Goal: Task Accomplishment & Management: Manage account settings

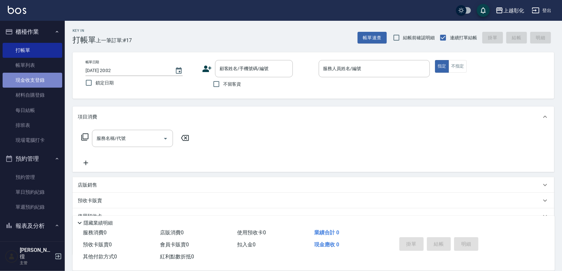
click at [41, 79] on link "現金收支登錄" at bounding box center [33, 80] width 60 height 15
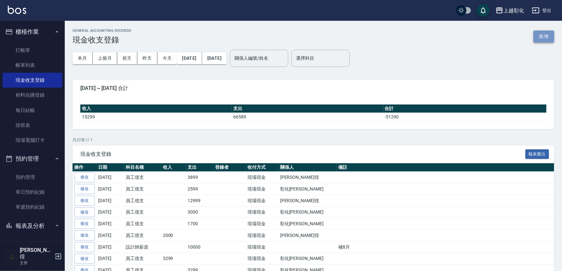
click at [544, 32] on button "新增" at bounding box center [544, 36] width 21 height 12
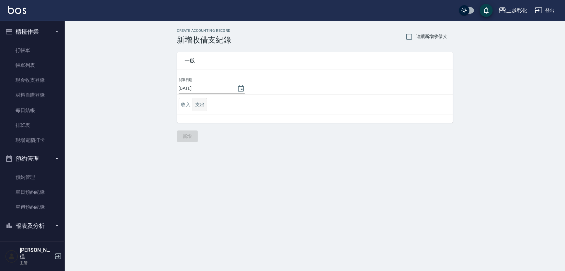
click at [194, 103] on div "收入 支出" at bounding box center [193, 104] width 29 height 13
click at [204, 104] on button "支出" at bounding box center [200, 104] width 15 height 13
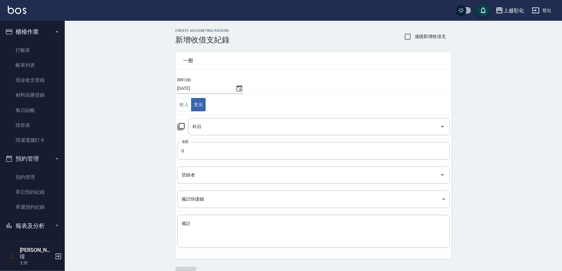
click at [199, 139] on td "金額 0 金額" at bounding box center [314, 150] width 276 height 24
click at [197, 150] on input "0" at bounding box center [313, 150] width 273 height 17
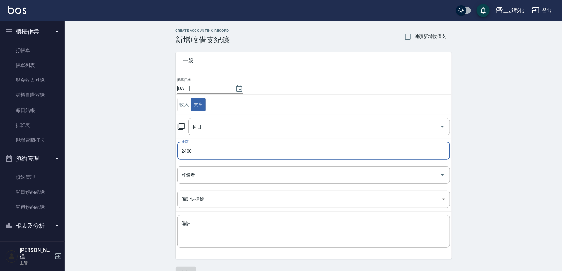
type input "2400"
click at [204, 137] on td "科目 科目" at bounding box center [314, 126] width 276 height 24
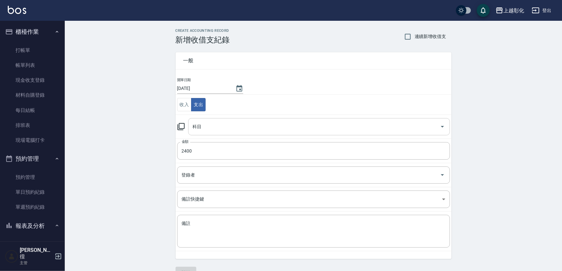
click at [206, 131] on input "科目" at bounding box center [314, 126] width 246 height 11
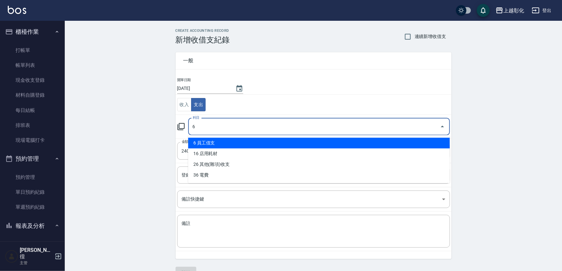
click at [205, 144] on li "6 員工借支" at bounding box center [319, 142] width 262 height 11
type input "6 員工借支"
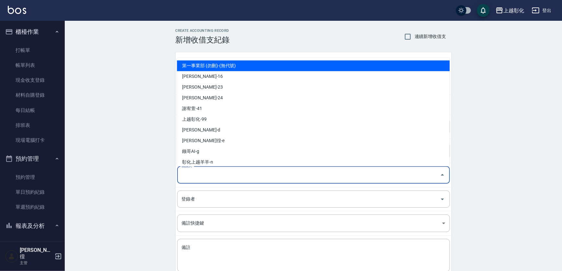
click at [198, 176] on input "關係人" at bounding box center [308, 174] width 257 height 11
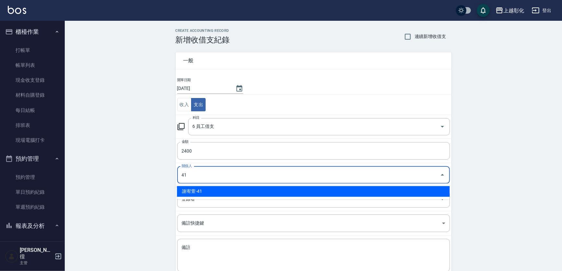
click at [197, 187] on li "謝宥萱-41" at bounding box center [313, 191] width 273 height 11
type input "謝宥萱-41"
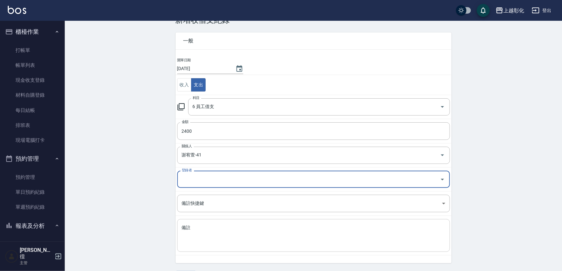
scroll to position [39, 0]
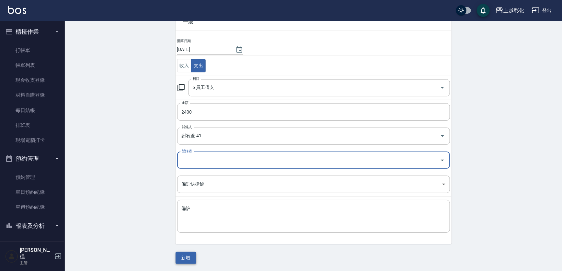
click at [181, 259] on button "新增" at bounding box center [186, 257] width 21 height 12
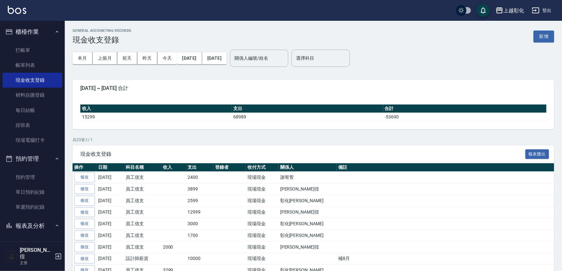
click at [16, 42] on ul "打帳單 帳單列表 現金收支登錄 材料自購登錄 每日結帳 排班表 現場電腦打卡" at bounding box center [33, 95] width 60 height 110
click at [19, 49] on link "打帳單" at bounding box center [33, 50] width 60 height 15
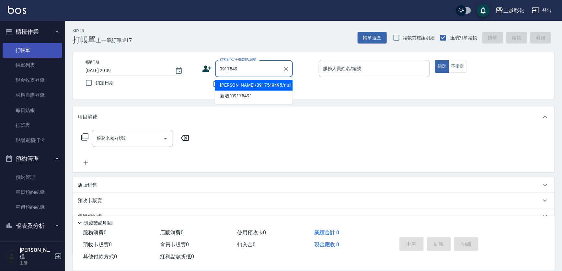
type input "[PERSON_NAME]/0917549495/null"
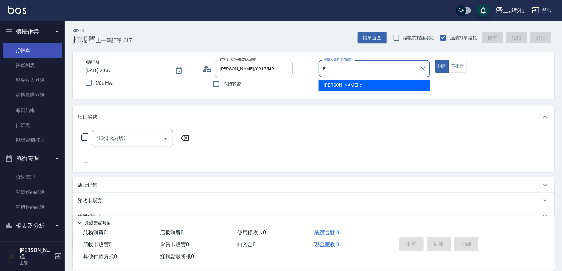
type input "[PERSON_NAME]-e"
type button "true"
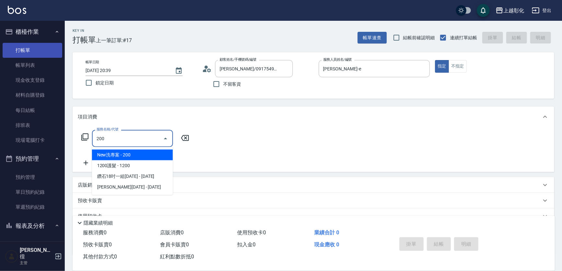
type input "New洗專案(200)"
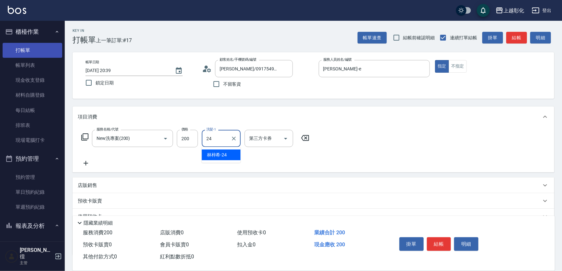
type input "[PERSON_NAME]-24"
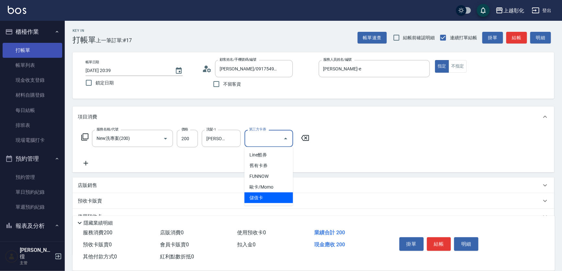
type input "儲值卡"
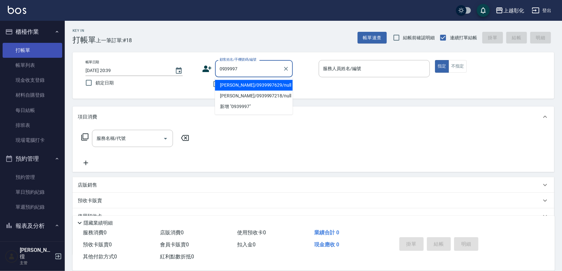
type input "[PERSON_NAME]/0939997629/null"
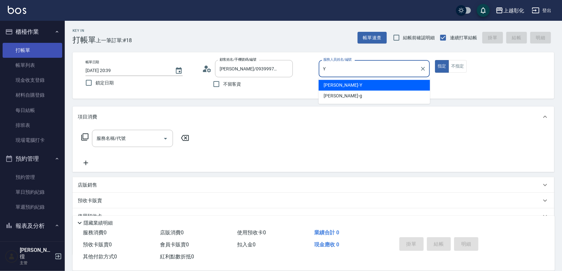
type input "[PERSON_NAME]"
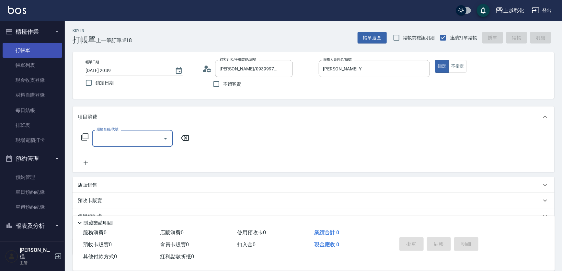
type input "2"
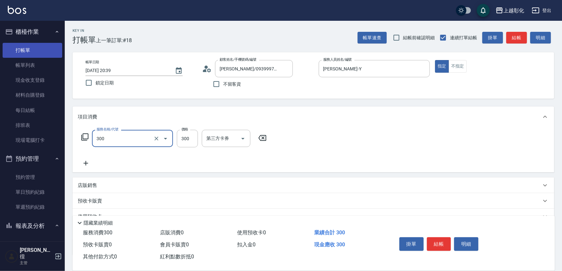
type input "A級剪髮(300)"
type input "250"
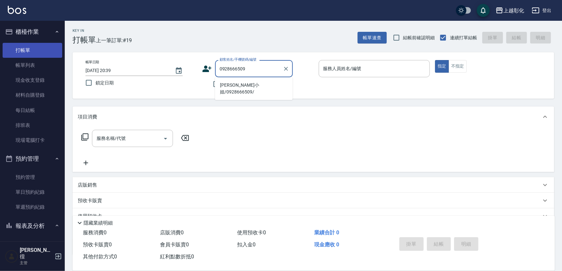
type input "[PERSON_NAME]小姐/0928666509/"
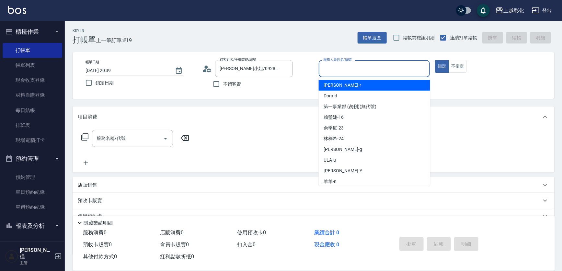
click at [396, 65] on input "服務人員姓名/編號" at bounding box center [375, 68] width 106 height 11
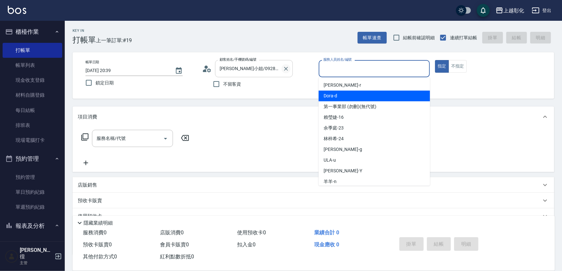
click at [285, 68] on icon "Clear" at bounding box center [286, 68] width 6 height 6
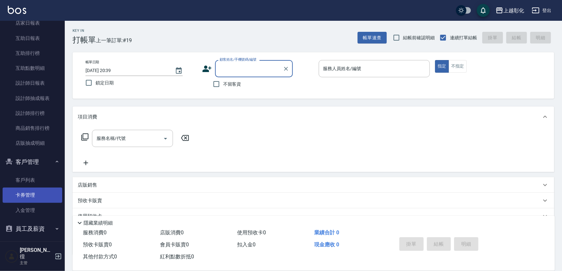
scroll to position [266, 0]
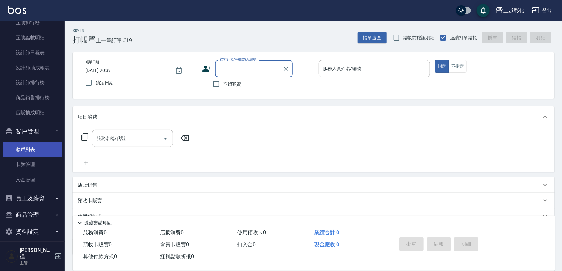
drag, startPoint x: 33, startPoint y: 149, endPoint x: 36, endPoint y: 146, distance: 4.4
click at [32, 149] on link "客戶列表" at bounding box center [33, 149] width 60 height 15
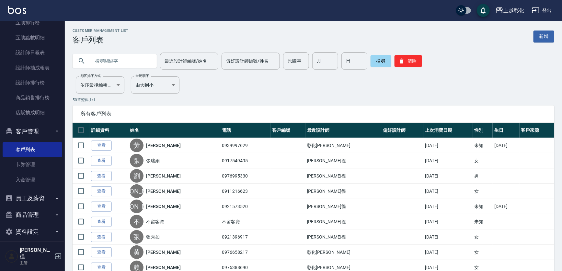
click at [118, 64] on input "text" at bounding box center [121, 60] width 61 height 17
type input "0928666509"
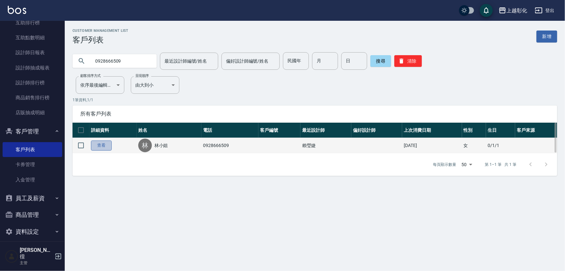
drag, startPoint x: 95, startPoint y: 144, endPoint x: 101, endPoint y: 141, distance: 7.5
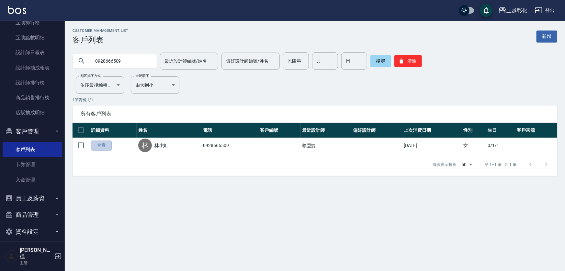
click at [95, 144] on link "查看" at bounding box center [101, 145] width 21 height 10
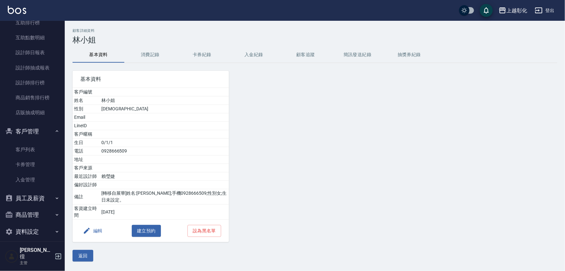
drag, startPoint x: 245, startPoint y: 52, endPoint x: 259, endPoint y: 59, distance: 14.9
click at [246, 52] on button "入金紀錄" at bounding box center [254, 55] width 52 height 16
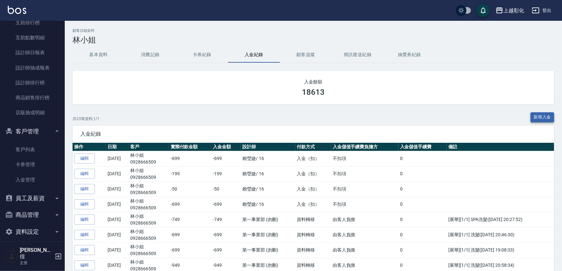
click at [544, 120] on button "新增入金" at bounding box center [543, 117] width 24 height 10
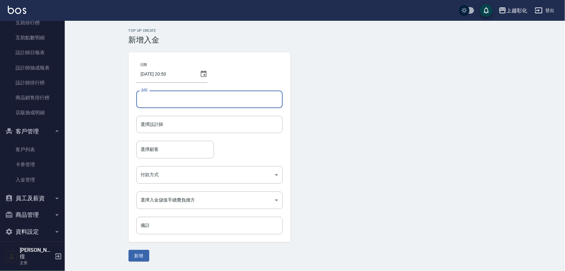
click at [185, 97] on input "金額" at bounding box center [209, 98] width 146 height 17
type input "-699"
click at [129, 249] on button "新增" at bounding box center [139, 255] width 21 height 12
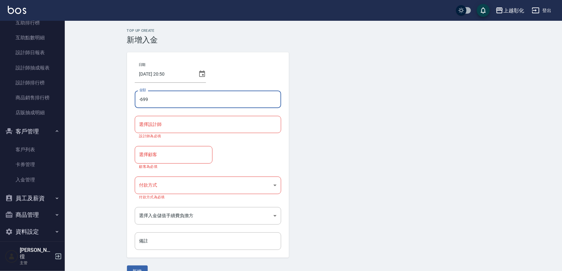
click at [172, 122] on input "選擇設計師" at bounding box center [208, 124] width 141 height 11
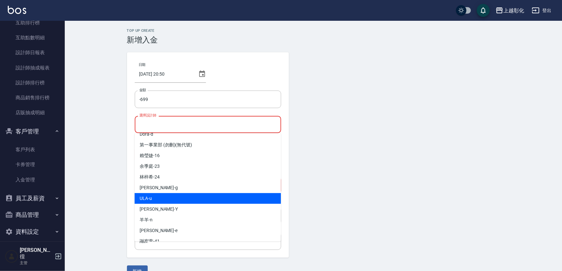
scroll to position [36, 0]
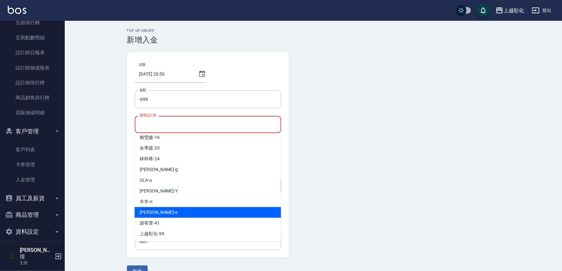
click at [155, 214] on div "allen -e" at bounding box center [207, 212] width 146 height 11
type input "[PERSON_NAME]-e"
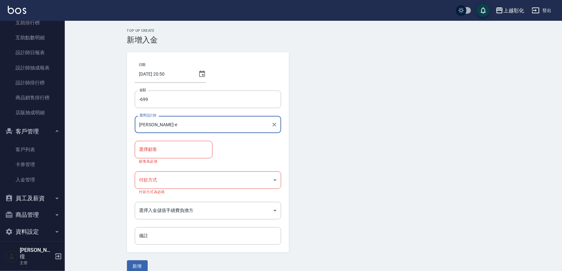
click at [164, 178] on body "上越彰化 登出 櫃檯作業 打帳單 帳單列表 現金收支登錄 材料自購登錄 每日結帳 排班表 現場電腦打卡 預約管理 預約管理 單日預約紀錄 單週預約紀錄 報表及…" at bounding box center [281, 139] width 562 height 279
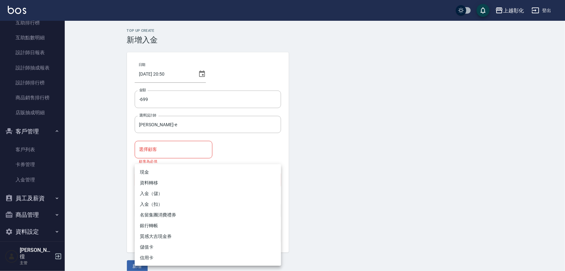
drag, startPoint x: 162, startPoint y: 143, endPoint x: 162, endPoint y: 148, distance: 5.2
click at [162, 143] on div at bounding box center [282, 135] width 565 height 271
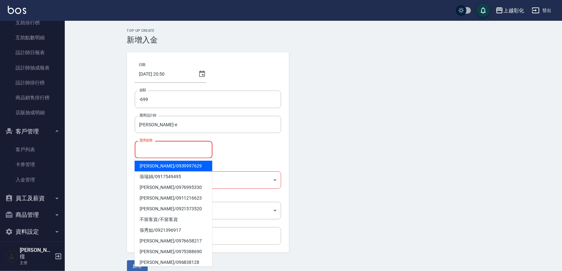
click at [162, 148] on input "選擇顧客" at bounding box center [174, 149] width 72 height 11
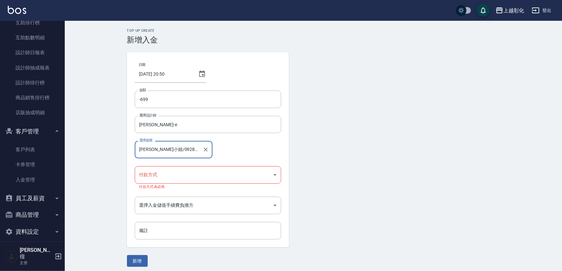
type input "[PERSON_NAME]小姐/0928666509/"
click at [189, 175] on body "上越彰化 登出 櫃檯作業 打帳單 帳單列表 現金收支登錄 材料自購登錄 每日結帳 排班表 現場電腦打卡 預約管理 預約管理 單日預約紀錄 單週預約紀錄 報表及…" at bounding box center [282, 137] width 565 height 274
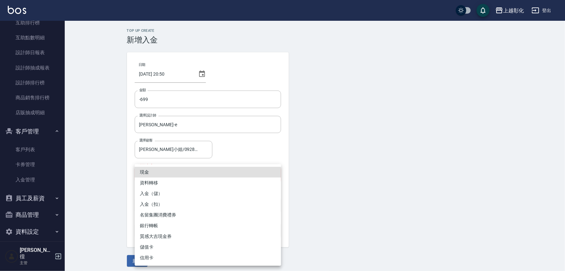
drag, startPoint x: 194, startPoint y: 200, endPoint x: 193, endPoint y: 197, distance: 3.3
click at [193, 199] on li "入金（扣）" at bounding box center [208, 204] width 146 height 11
type input "入金（扣）"
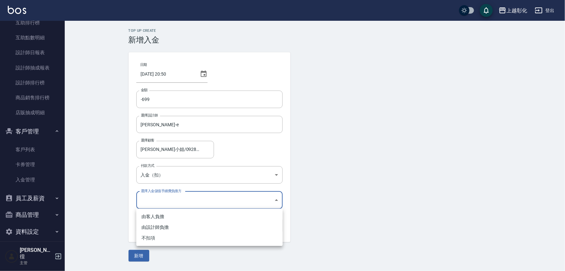
click at [194, 194] on body "上越彰化 登出 櫃檯作業 打帳單 帳單列表 現金收支登錄 材料自購登錄 每日結帳 排班表 現場電腦打卡 預約管理 預約管理 單日預約紀錄 單週預約紀錄 報表及…" at bounding box center [282, 135] width 565 height 271
click at [182, 233] on li "不扣項" at bounding box center [209, 237] width 146 height 11
type input "WITHOUTHANDLINGFEE"
click at [182, 221] on input "備註" at bounding box center [209, 224] width 146 height 17
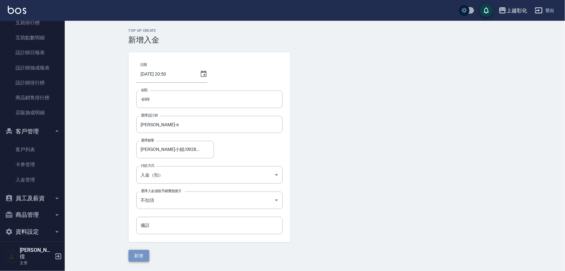
click at [133, 252] on button "新增" at bounding box center [139, 255] width 21 height 12
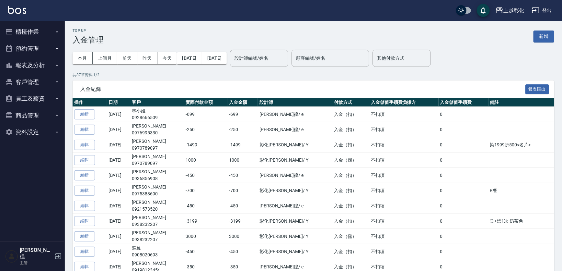
click at [31, 73] on button "報表及分析" at bounding box center [33, 65] width 60 height 17
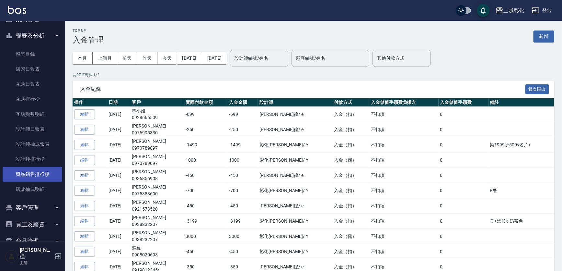
scroll to position [55, 0]
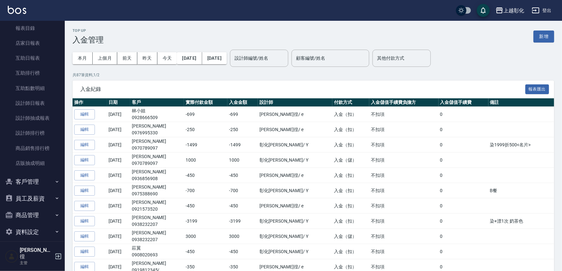
click at [38, 184] on button "客戶管理" at bounding box center [33, 181] width 60 height 17
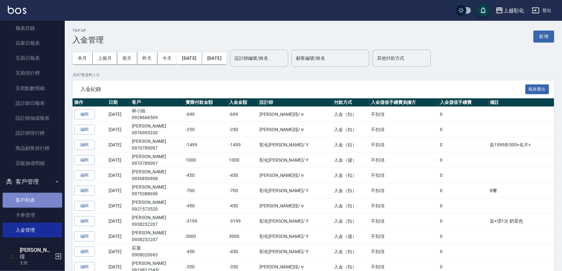
click at [37, 199] on link "客戶列表" at bounding box center [33, 199] width 60 height 15
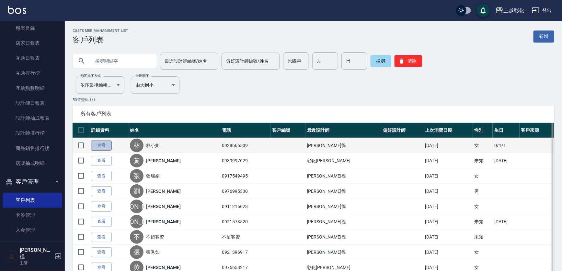
click at [102, 144] on link "查看" at bounding box center [101, 145] width 21 height 10
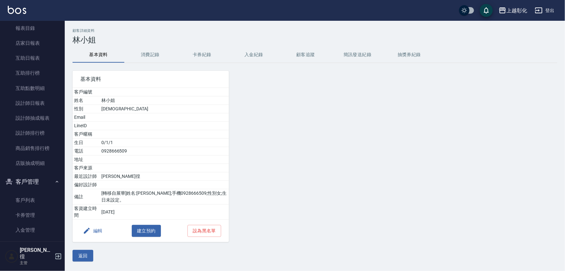
click at [245, 50] on button "入金紀錄" at bounding box center [254, 55] width 52 height 16
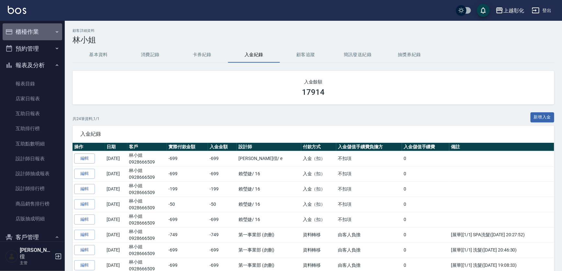
click at [41, 32] on button "櫃檯作業" at bounding box center [33, 31] width 60 height 17
click at [41, 50] on link "打帳單" at bounding box center [33, 50] width 60 height 15
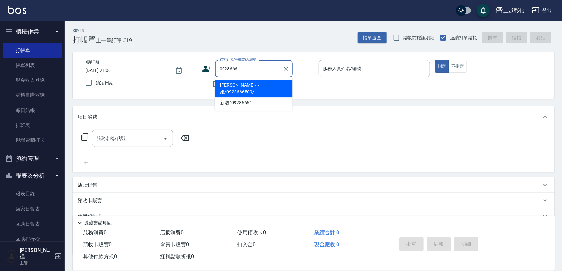
type input "[PERSON_NAME]小姐/0928666509/"
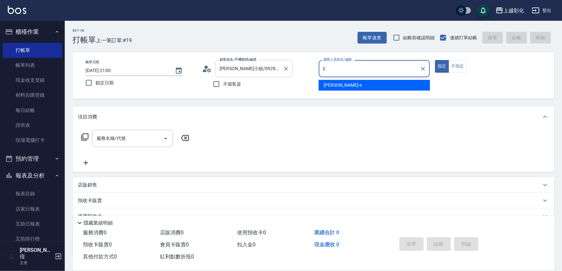
type input "[PERSON_NAME]-e"
type button "true"
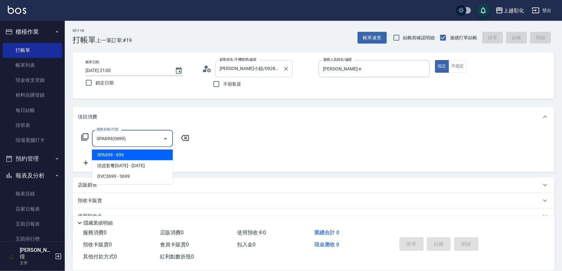
type input "SPA699(0699)"
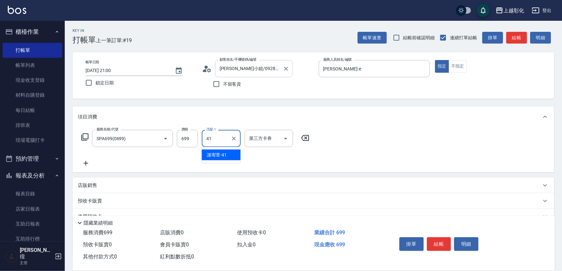
type input "謝宥萱-41"
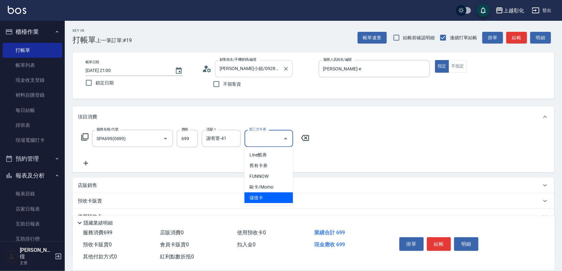
type input "儲值卡"
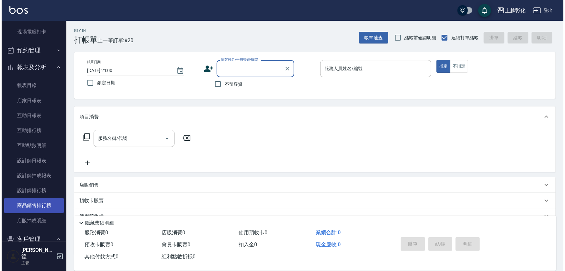
scroll to position [177, 0]
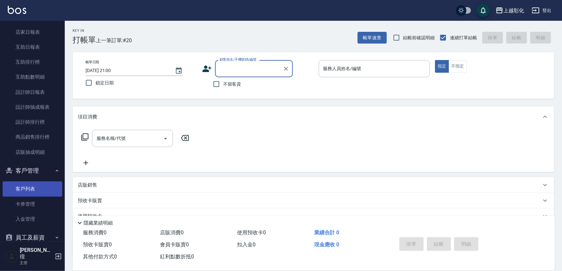
click at [38, 186] on link "客戶列表" at bounding box center [33, 188] width 60 height 15
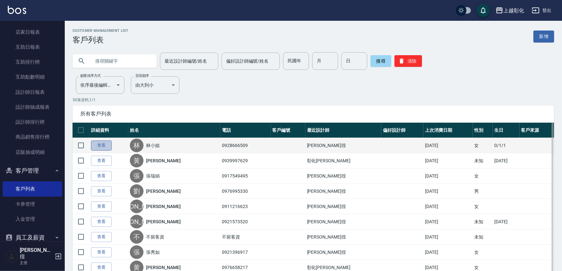
click at [102, 142] on link "查看" at bounding box center [101, 145] width 21 height 10
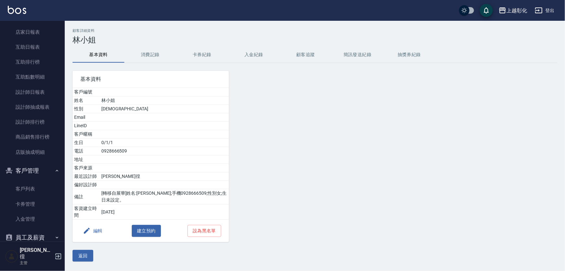
click at [258, 52] on button "入金紀錄" at bounding box center [254, 55] width 52 height 16
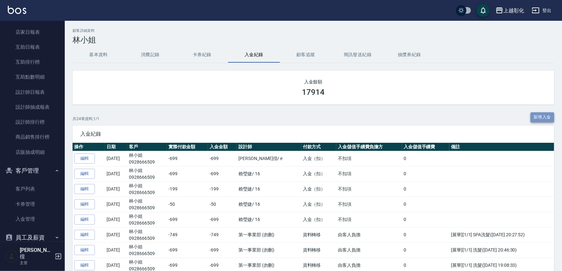
click at [534, 120] on button "新增入金" at bounding box center [543, 117] width 24 height 10
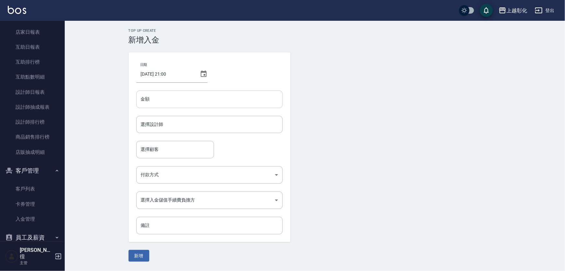
click at [204, 105] on input "金額" at bounding box center [209, 98] width 146 height 17
type input "-50"
click at [181, 124] on input "選擇設計師" at bounding box center [209, 124] width 141 height 11
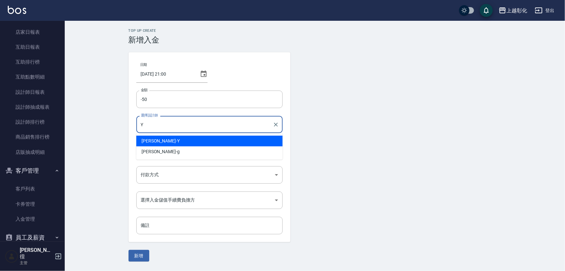
click at [166, 141] on div "[PERSON_NAME] -Y" at bounding box center [209, 140] width 146 height 11
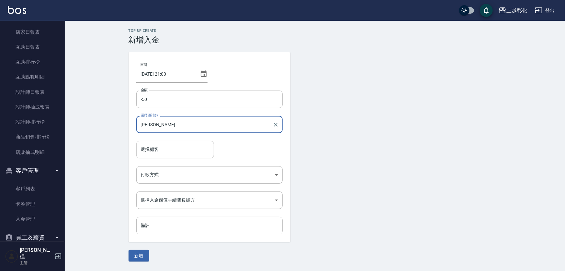
type input "[PERSON_NAME]"
click at [166, 144] on input "選擇顧客" at bounding box center [175, 149] width 72 height 11
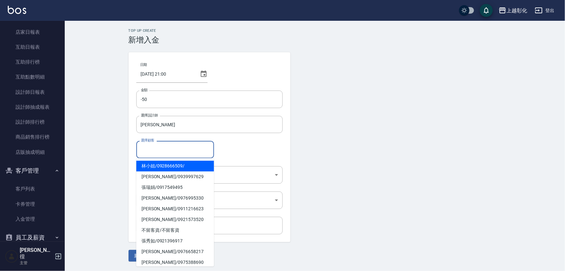
click at [165, 165] on span "[PERSON_NAME]小姐 / 0928666509 /" at bounding box center [175, 165] width 78 height 11
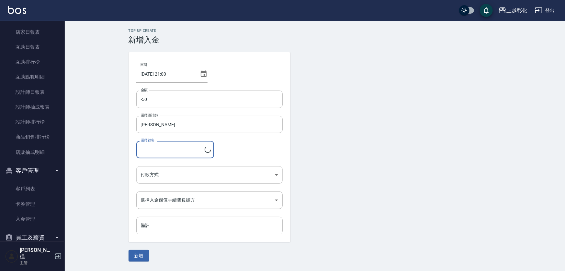
type input "[PERSON_NAME]小姐/0928666509/"
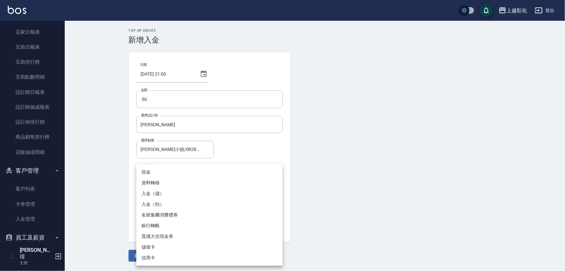
click at [165, 170] on body "上越彰化 登出 櫃檯作業 打帳單 帳單列表 現金收支登錄 材料自購登錄 每日結帳 排班表 現場電腦打卡 預約管理 預約管理 單日預約紀錄 單週預約紀錄 報表及…" at bounding box center [282, 135] width 565 height 271
click at [166, 198] on li "入金（儲）" at bounding box center [209, 193] width 146 height 11
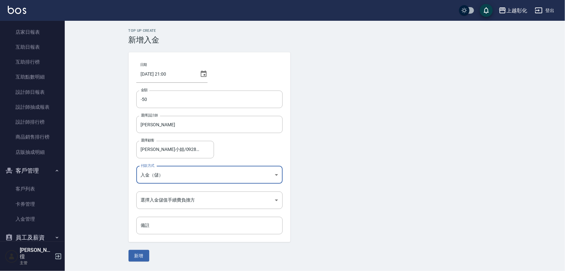
click at [166, 198] on ul "現金 資料轉移 入金（儲） 入金（扣） 名留集團消費禮券 銀行轉帳 質感大吉現金券 儲值卡 信用卡" at bounding box center [210, 200] width 110 height 57
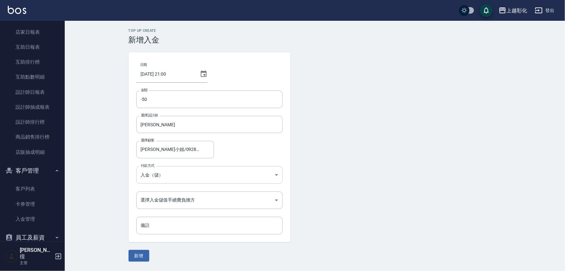
click at [168, 178] on body "上越彰化 登出 櫃檯作業 打帳單 帳單列表 現金收支登錄 材料自購登錄 每日結帳 排班表 現場電腦打卡 預約管理 預約管理 單日預約紀錄 單週預約紀錄 報表及…" at bounding box center [282, 135] width 565 height 271
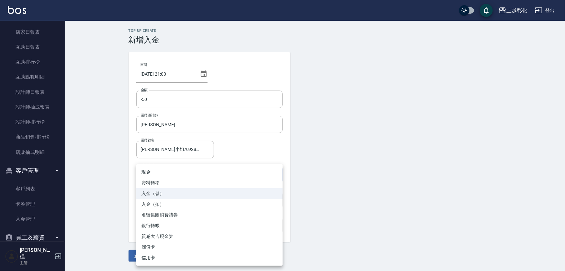
drag, startPoint x: 167, startPoint y: 197, endPoint x: 168, endPoint y: 201, distance: 3.7
click at [168, 201] on ul "現金 資料轉移 入金（儲） 入金（扣） 名留集團消費禮券 銀行轉帳 質感大吉現金券 儲值卡 信用卡" at bounding box center [209, 214] width 146 height 101
click at [168, 201] on li "入金（扣）" at bounding box center [209, 204] width 146 height 11
type input "入金（扣）"
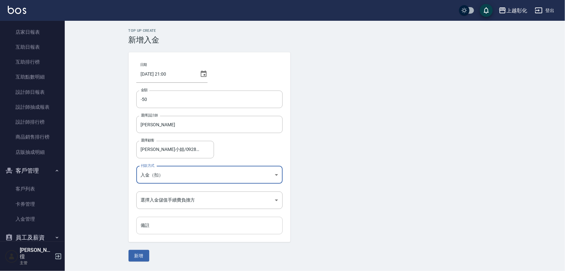
drag, startPoint x: 182, startPoint y: 221, endPoint x: 188, endPoint y: 221, distance: 6.2
click at [182, 221] on input "備註" at bounding box center [209, 224] width 146 height 17
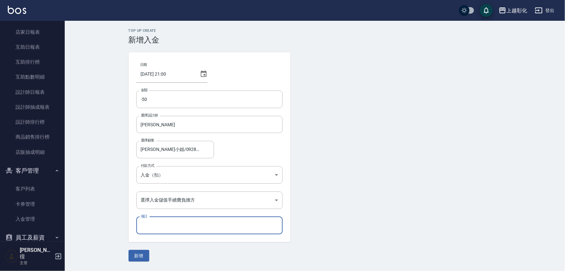
type input "F"
type input "y編髮"
click at [133, 262] on div "Top Up Create 新增入金 日期 [DATE] 21:00 金額 -50 金額 選擇設計師 [PERSON_NAME]-Y 選擇設計師 選擇顧客 林…" at bounding box center [315, 145] width 501 height 248
click at [134, 257] on button "新增" at bounding box center [139, 255] width 21 height 12
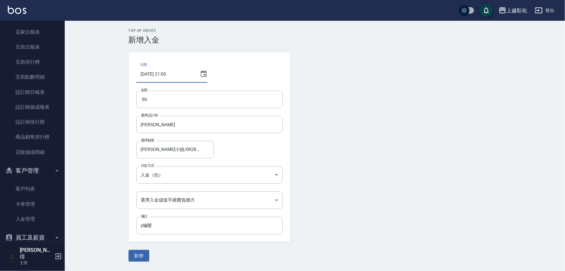
click at [185, 75] on input "[DATE] 21:00" at bounding box center [166, 73] width 61 height 17
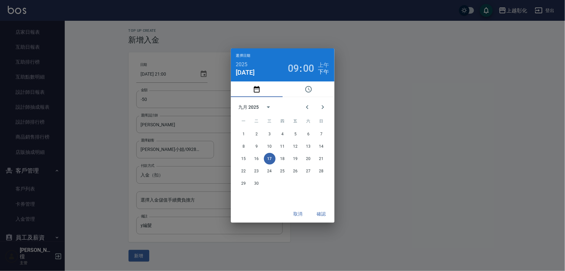
click at [302, 212] on button "取消" at bounding box center [298, 214] width 21 height 12
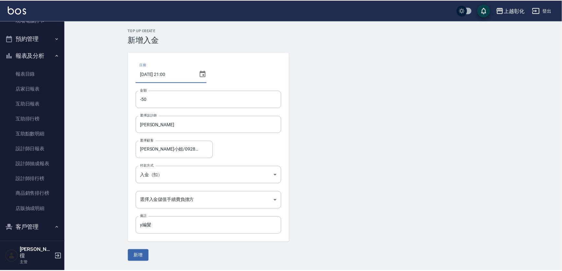
scroll to position [29, 0]
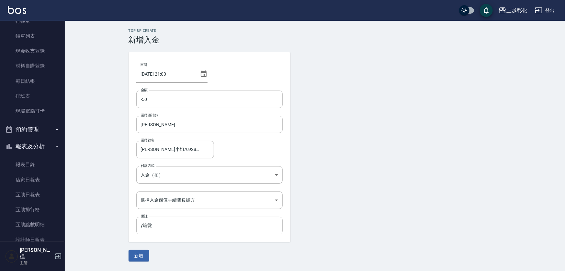
click at [200, 76] on icon at bounding box center [204, 74] width 8 height 8
click at [188, 75] on input "[DATE] 21:00" at bounding box center [166, 73] width 61 height 17
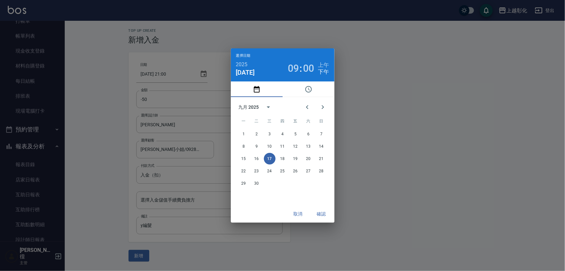
click at [302, 213] on button "取消" at bounding box center [298, 214] width 21 height 12
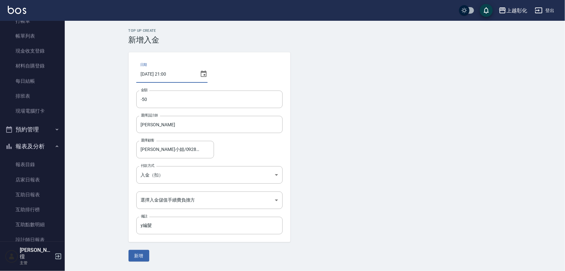
type input "[DATE] 21:00"
click at [205, 70] on div "[DATE] 21:00" at bounding box center [171, 73] width 71 height 17
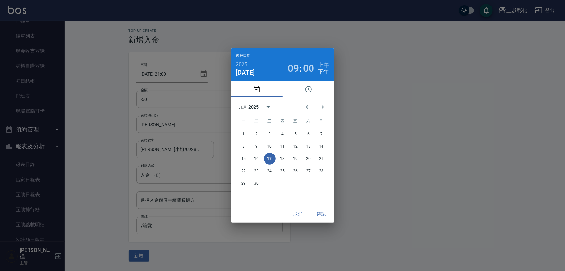
click at [205, 70] on div "選擇日期 2025 [DATE] 09 : 00 上午 下午 九月 2025 一 二 三 四 五 六 日 1 2 3 4 5 6 7 8 9 10 11 12…" at bounding box center [282, 135] width 565 height 271
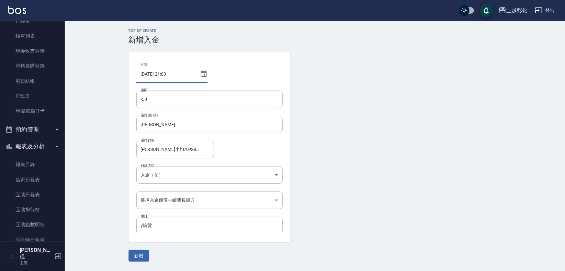
click at [205, 70] on icon at bounding box center [204, 74] width 8 height 8
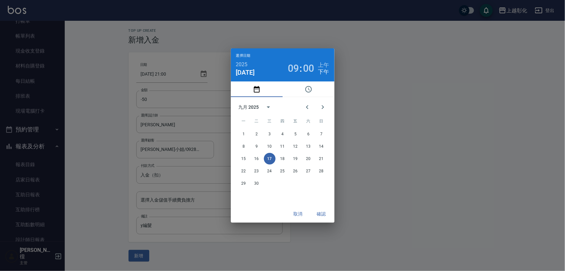
click at [311, 70] on span "00" at bounding box center [309, 68] width 11 height 9
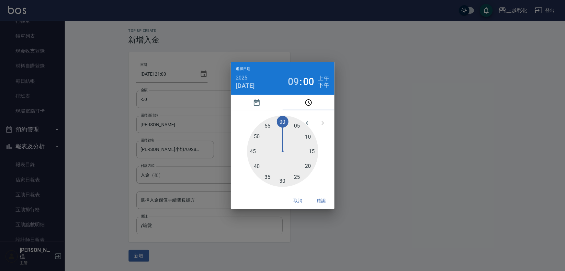
click at [29, 58] on div "選擇日期 2025 [DATE] 09 : 00 上午 下午 05 10 15 20 25 30 35 40 45 50 55 00 取消 確認" at bounding box center [282, 135] width 565 height 271
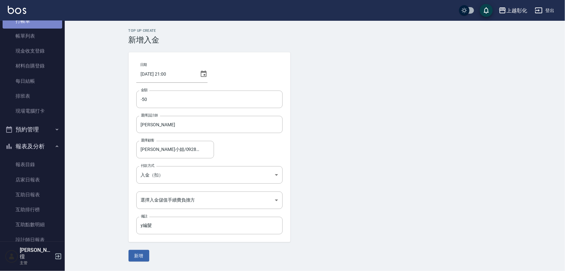
click at [39, 24] on link "打帳單" at bounding box center [33, 21] width 60 height 15
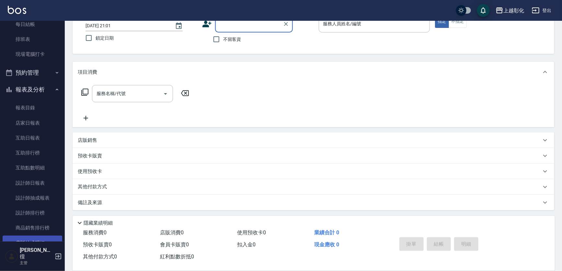
scroll to position [147, 0]
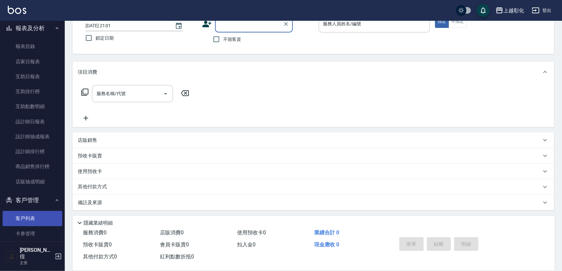
click at [38, 220] on link "客戶列表" at bounding box center [33, 218] width 60 height 15
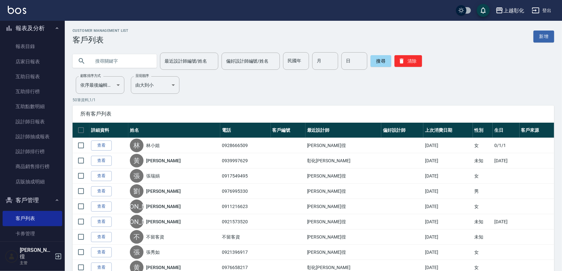
click at [109, 62] on input "text" at bounding box center [121, 60] width 61 height 17
type input "0*9"
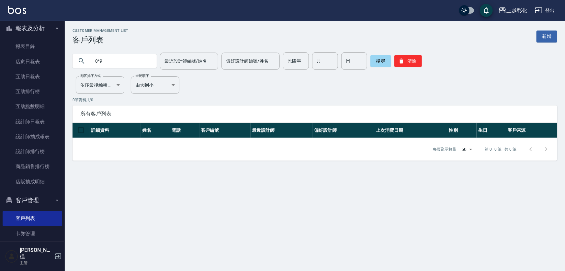
click at [109, 62] on input "0*9" at bounding box center [121, 60] width 61 height 17
type input "0"
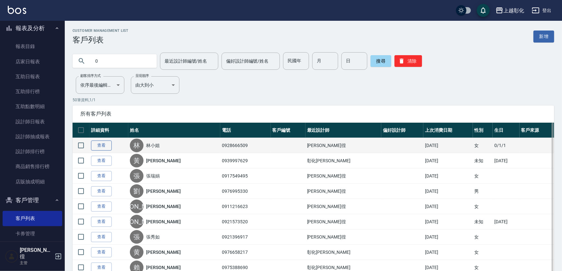
click at [97, 145] on link "查看" at bounding box center [101, 145] width 21 height 10
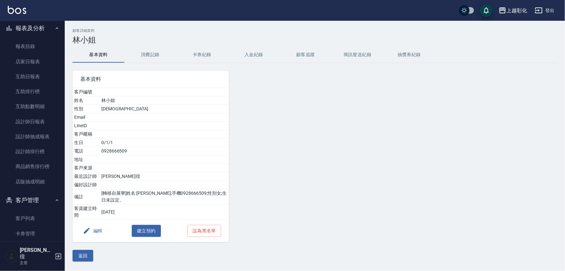
click at [247, 55] on button "入金紀錄" at bounding box center [254, 55] width 52 height 16
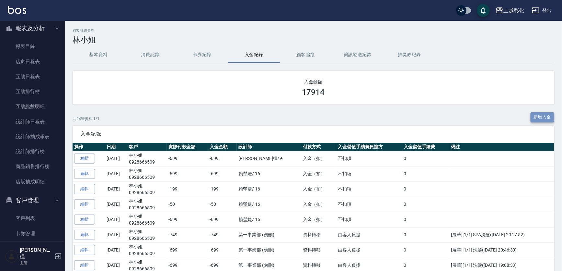
click at [537, 119] on button "新增入金" at bounding box center [543, 117] width 24 height 10
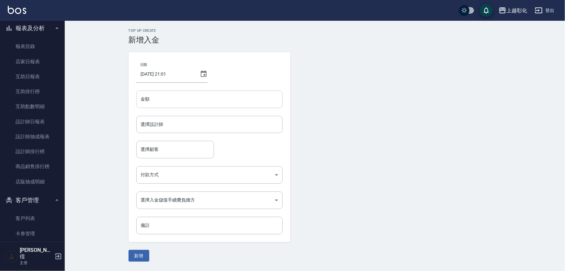
click at [169, 101] on input "金額" at bounding box center [209, 98] width 146 height 17
type input "-50"
click at [154, 129] on input "選擇設計師" at bounding box center [209, 124] width 141 height 11
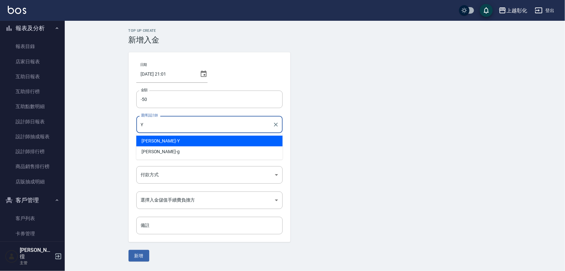
click at [157, 145] on div "[PERSON_NAME] -Y" at bounding box center [209, 140] width 146 height 11
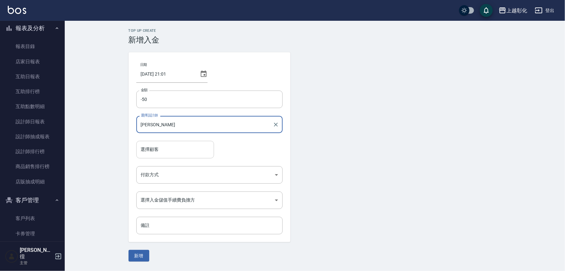
type input "[PERSON_NAME]"
click at [159, 152] on input "選擇顧客" at bounding box center [175, 149] width 72 height 11
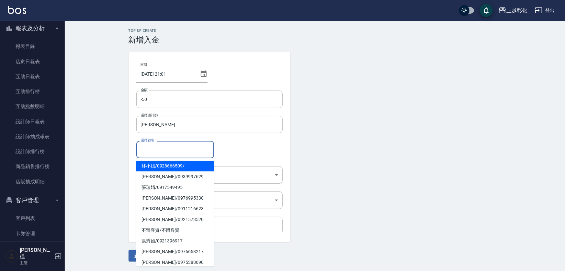
click at [162, 164] on span "[PERSON_NAME]小姐 / 0928666509 /" at bounding box center [175, 165] width 78 height 11
type input "[PERSON_NAME]小姐/0928666509/"
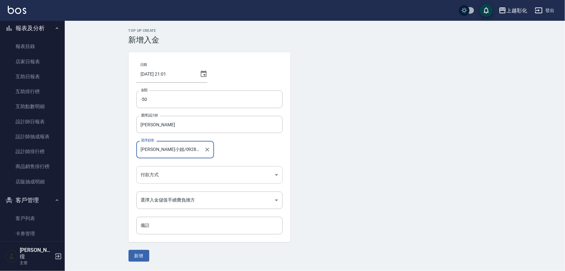
click at [162, 172] on body "上越彰化 登出 櫃檯作業 打帳單 帳單列表 現金收支登錄 材料自購登錄 每日結帳 排班表 現場電腦打卡 預約管理 預約管理 單日預約紀錄 單週預約紀錄 報表及…" at bounding box center [282, 135] width 565 height 271
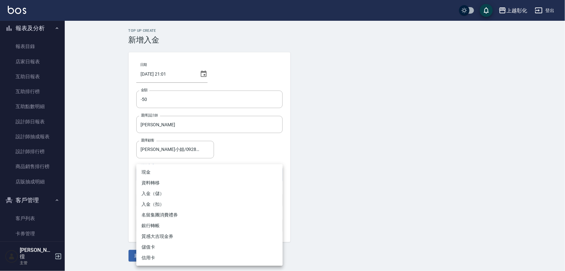
click at [162, 201] on li "入金（扣）" at bounding box center [209, 204] width 146 height 11
type input "入金（扣）"
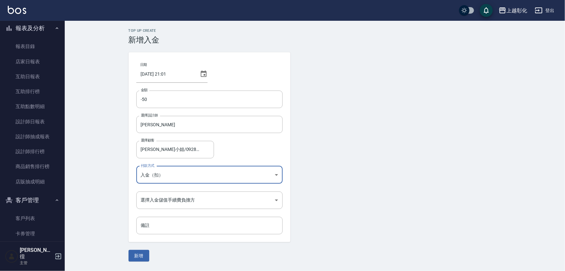
click at [162, 199] on body "上越彰化 登出 櫃檯作業 打帳單 帳單列表 現金收支登錄 材料自購登錄 每日結帳 排班表 現場電腦打卡 預約管理 預約管理 單日預約紀錄 單週預約紀錄 報表及…" at bounding box center [282, 135] width 565 height 271
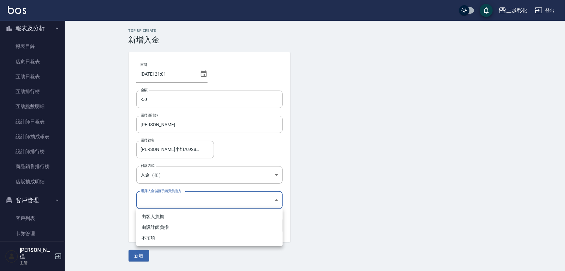
click at [162, 243] on ul "由客人負擔 由設計師負擔 不扣項" at bounding box center [209, 226] width 146 height 37
click at [162, 241] on li "不扣項" at bounding box center [209, 237] width 146 height 11
type input "WITHOUTHANDLINGFEE"
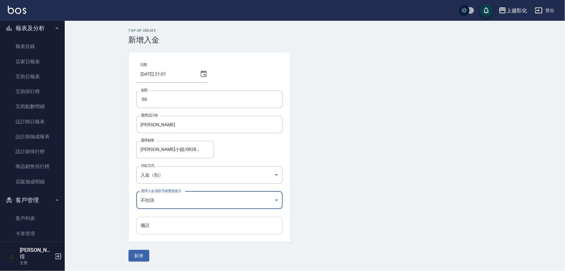
click at [167, 227] on input "備註" at bounding box center [209, 224] width 146 height 17
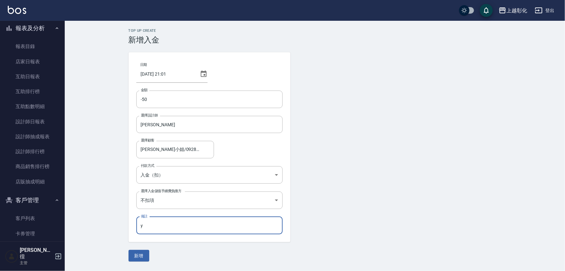
type input "y編髮"
click at [142, 257] on button "新增" at bounding box center [139, 255] width 21 height 12
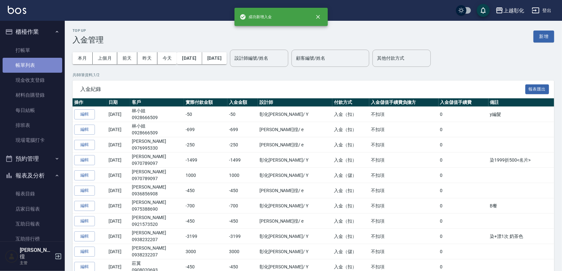
click at [35, 58] on link "帳單列表" at bounding box center [33, 65] width 60 height 15
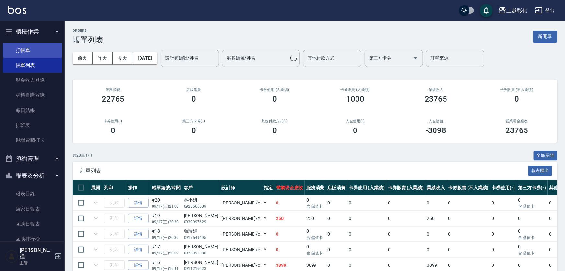
click at [37, 47] on link "打帳單" at bounding box center [33, 50] width 60 height 15
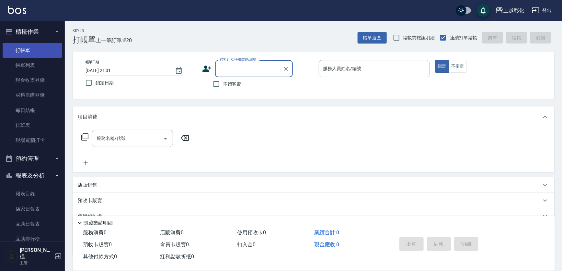
click at [33, 55] on link "打帳單" at bounding box center [33, 50] width 60 height 15
click at [32, 56] on link "打帳單" at bounding box center [33, 50] width 60 height 15
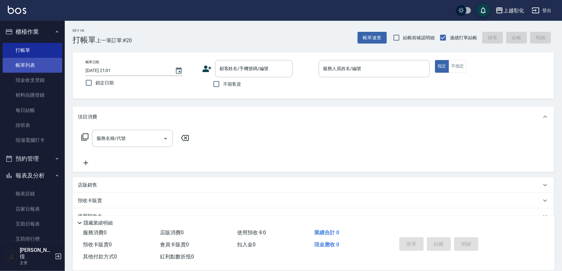
click at [33, 65] on link "帳單列表" at bounding box center [33, 65] width 60 height 15
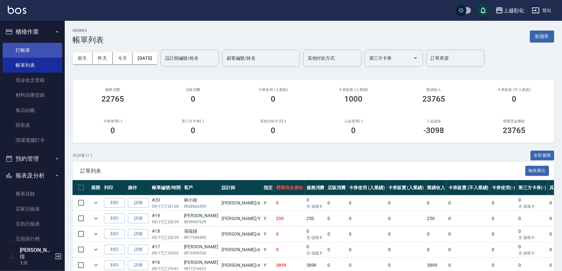
click at [31, 50] on link "打帳單" at bounding box center [33, 50] width 60 height 15
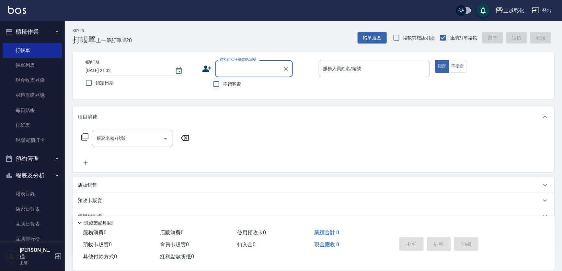
click at [221, 81] on input "不留客資" at bounding box center [217, 84] width 14 height 14
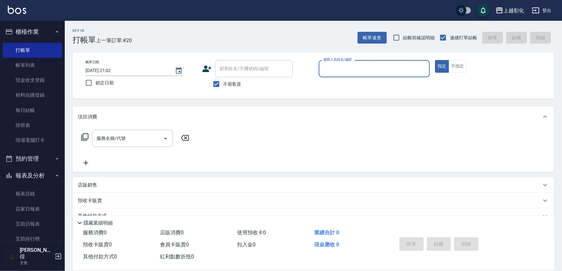
click at [221, 81] on input "不留客資" at bounding box center [217, 84] width 14 height 14
checkbox input "false"
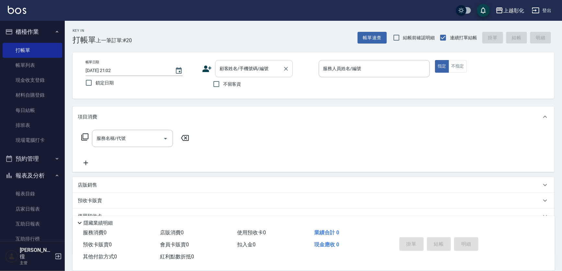
click at [230, 71] on input "顧客姓名/手機號碼/編號" at bounding box center [249, 68] width 62 height 11
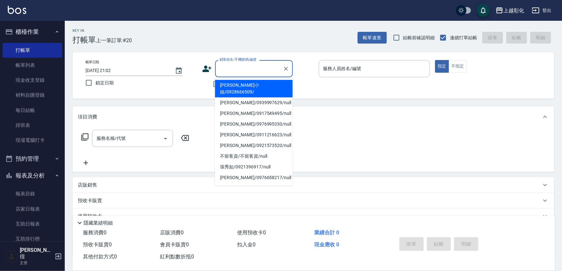
type input "ㄕ"
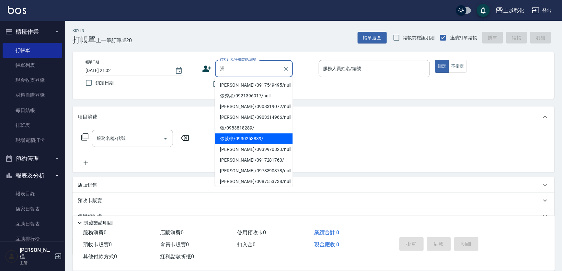
type input "張苡竫/0930253839/"
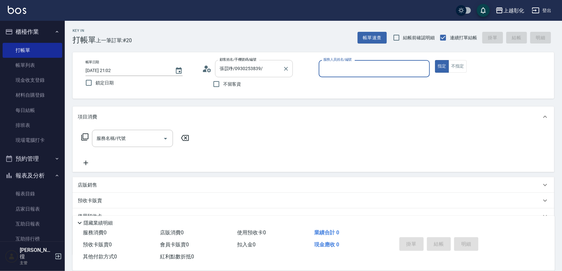
type input "e"
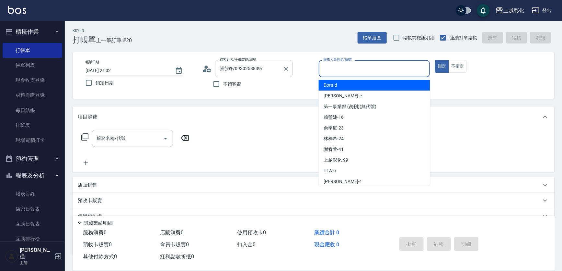
type input "ㄗ"
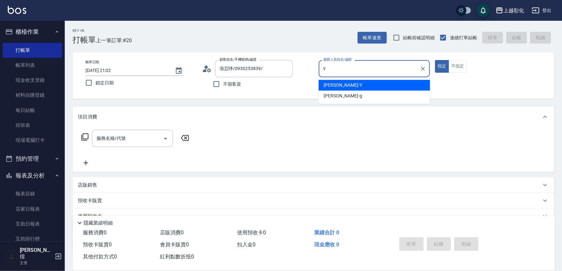
type input "[PERSON_NAME]"
type button "true"
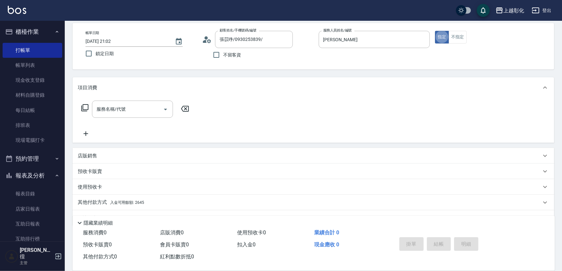
scroll to position [45, 0]
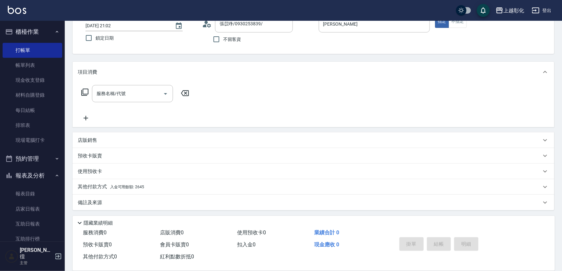
click at [119, 187] on span "入金可用餘額: 2645" at bounding box center [127, 186] width 34 height 5
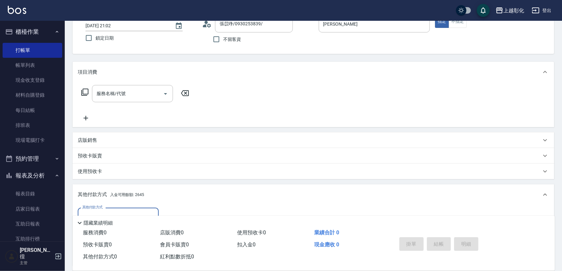
scroll to position [0, 0]
click at [121, 171] on div "使用預收卡" at bounding box center [310, 171] width 464 height 7
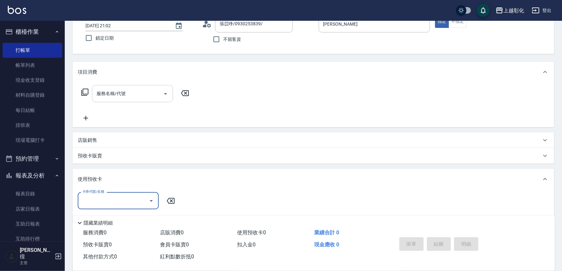
click at [125, 89] on input "服務名稱/代號" at bounding box center [127, 93] width 65 height 11
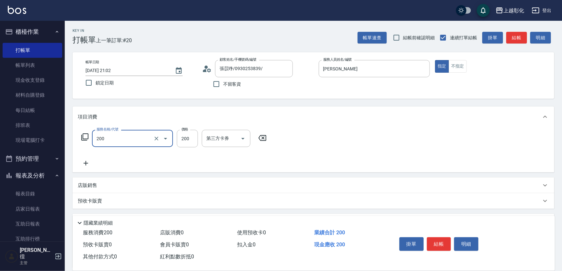
type input "New洗專案(200)"
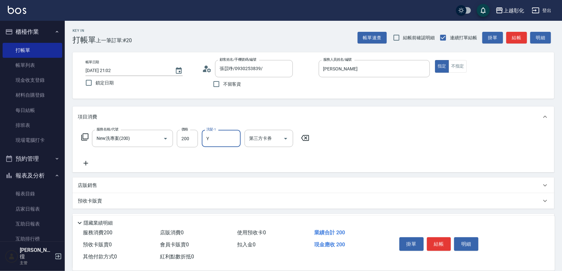
type input "[PERSON_NAME]"
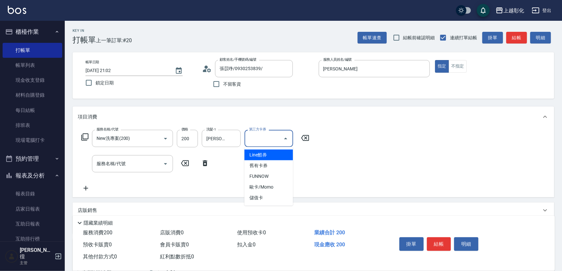
click at [264, 133] on div "第三方卡券 第三方卡券" at bounding box center [269, 138] width 49 height 17
type input "儲值卡"
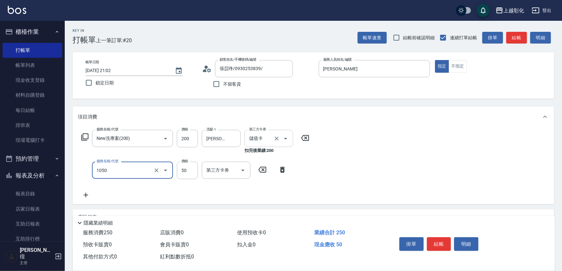
type input "精油(1050)"
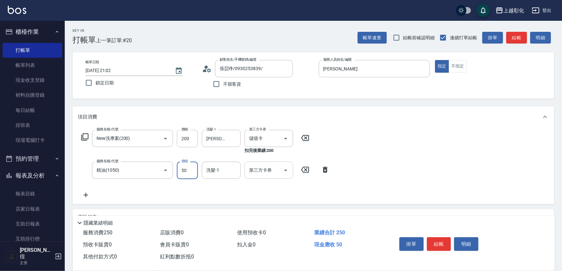
click at [287, 169] on icon "Open" at bounding box center [285, 170] width 3 height 2
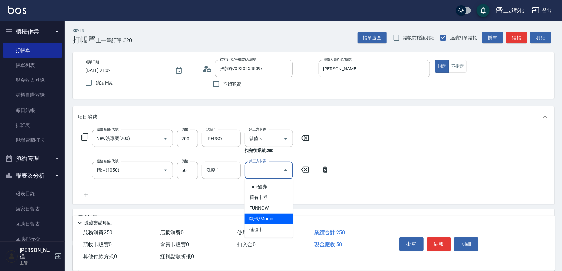
click at [269, 225] on span "儲值卡" at bounding box center [269, 229] width 49 height 11
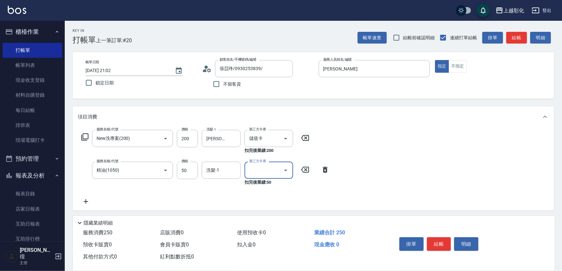
type input "儲值卡"
click at [445, 242] on button "結帳" at bounding box center [439, 244] width 24 height 14
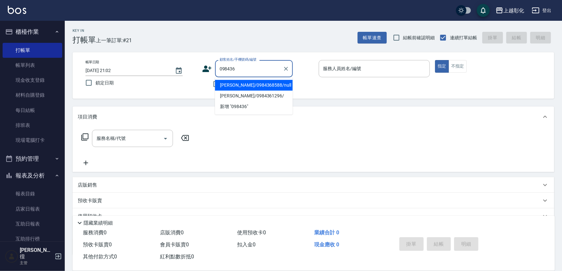
type input "[PERSON_NAME]/0984368588/null"
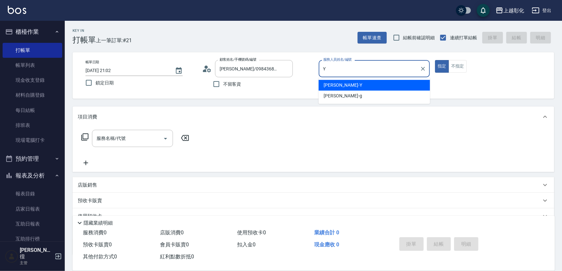
type input "[PERSON_NAME]"
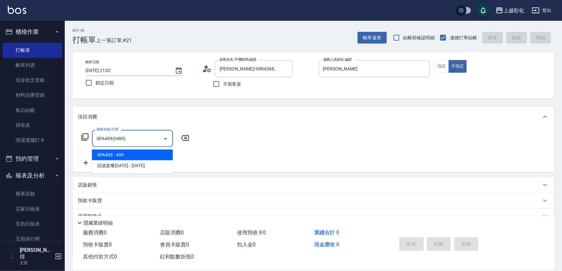
type input "SPA499(0499)"
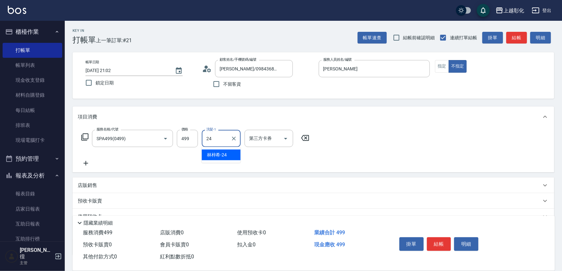
type input "[PERSON_NAME]-24"
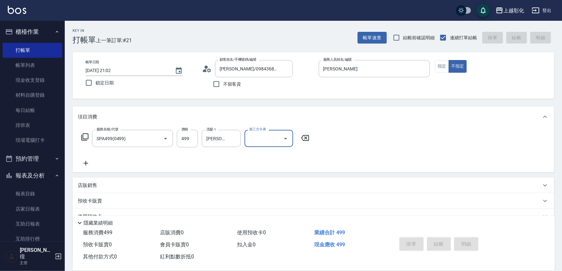
type input "[DATE] 21:20"
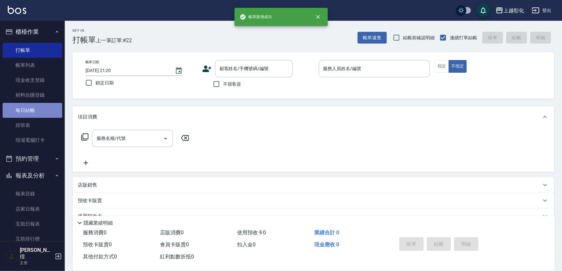
click at [47, 104] on link "每日結帳" at bounding box center [33, 110] width 60 height 15
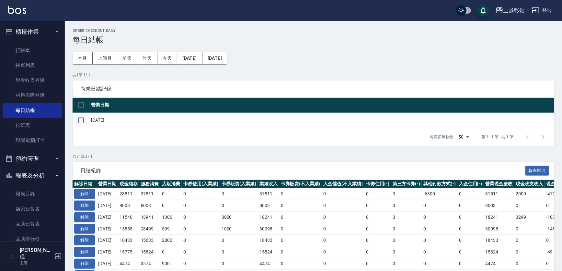
click at [85, 120] on input "checkbox" at bounding box center [81, 120] width 14 height 14
checkbox input "true"
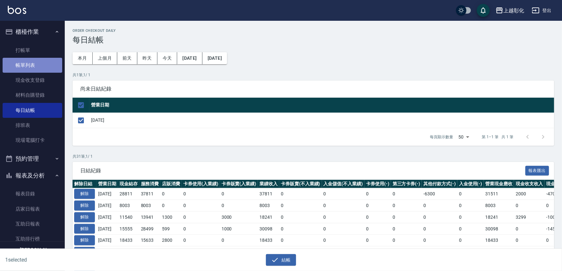
click at [46, 63] on link "帳單列表" at bounding box center [33, 65] width 60 height 15
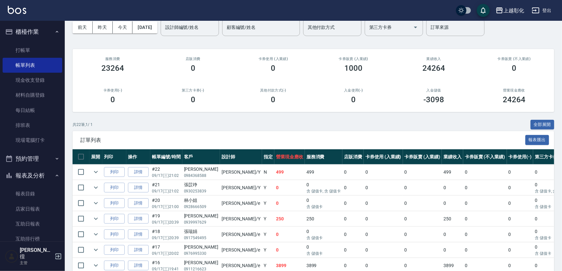
scroll to position [88, 0]
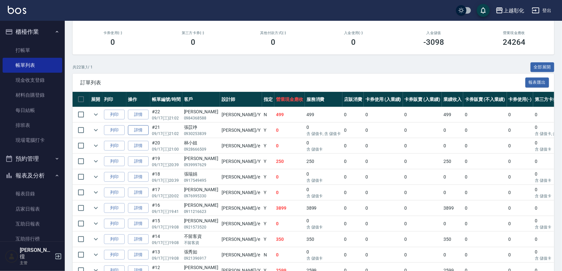
click at [143, 132] on link "詳情" at bounding box center [138, 130] width 21 height 10
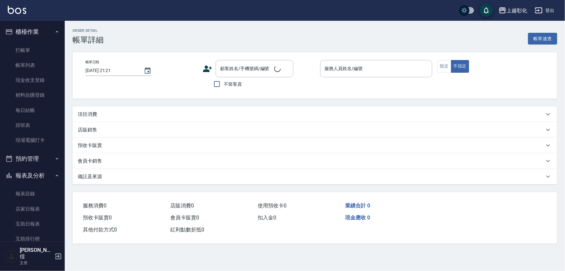
type input "[DATE] 21:02"
type input "[PERSON_NAME]"
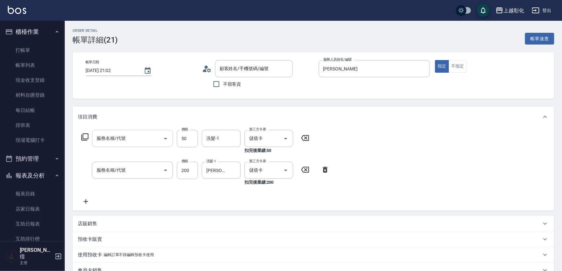
type input "張苡竫/0930253839/"
type input "精油(1050)"
type input "New洗專案(200)"
click at [86, 199] on icon at bounding box center [86, 201] width 16 height 8
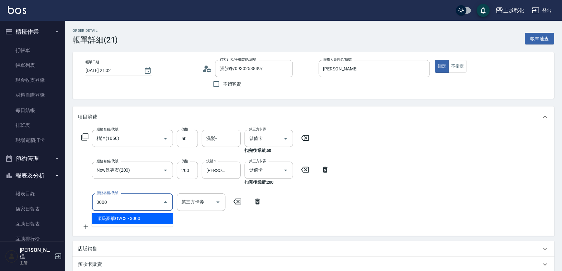
click at [112, 213] on span "頂級豪華OVC3 - 3000" at bounding box center [132, 218] width 81 height 11
type input "頂級豪華OVC3(3000)"
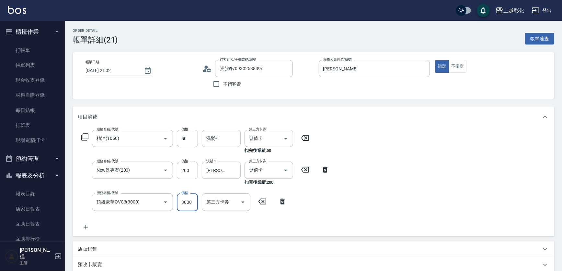
click at [181, 201] on input "3000" at bounding box center [187, 201] width 21 height 17
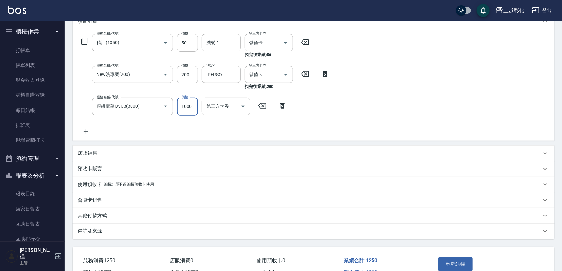
scroll to position [132, 0]
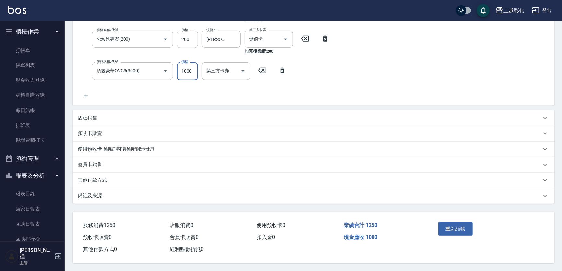
type input "1000"
click at [447, 219] on div "重新結帳" at bounding box center [462, 233] width 52 height 28
click at [450, 224] on button "重新結帳" at bounding box center [455, 229] width 34 height 14
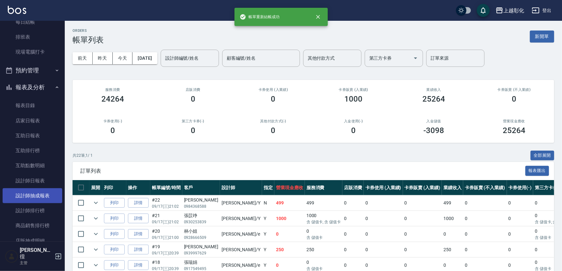
scroll to position [216, 0]
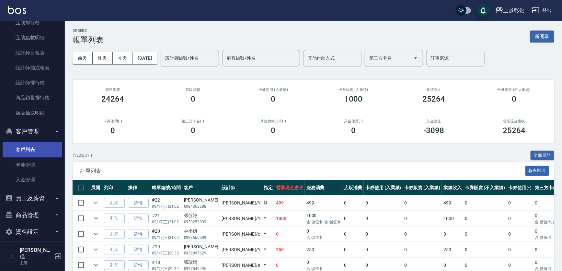
click at [39, 154] on link "客戶列表" at bounding box center [33, 149] width 60 height 15
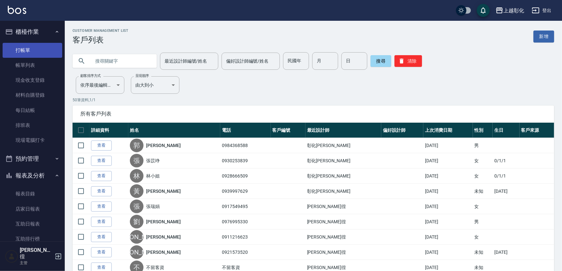
click at [45, 52] on link "打帳單" at bounding box center [33, 50] width 60 height 15
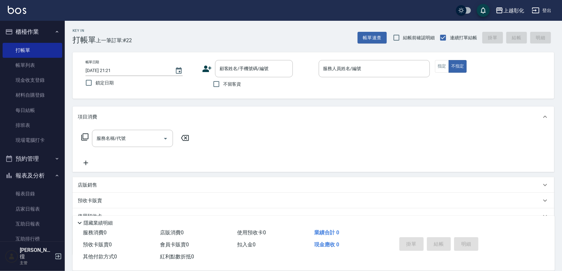
click at [246, 77] on div "不留客資" at bounding box center [247, 84] width 91 height 14
click at [247, 70] on input "顧客姓名/手機號碼/編號" at bounding box center [249, 68] width 62 height 11
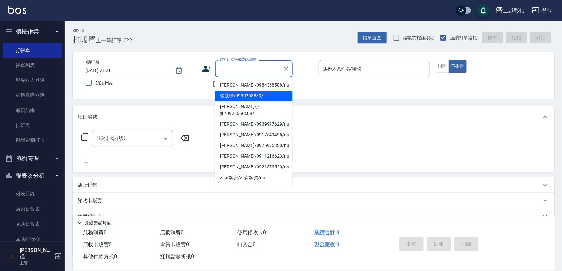
click at [246, 96] on li "張苡竫/0930253839/" at bounding box center [254, 95] width 78 height 11
type input "張苡竫/0930253839/"
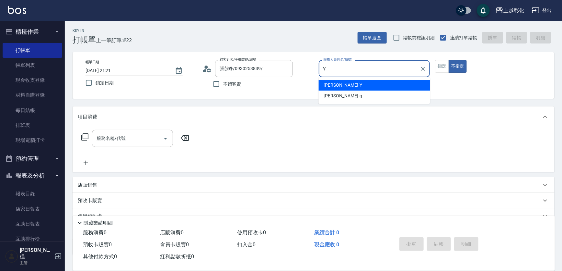
type input "[PERSON_NAME]"
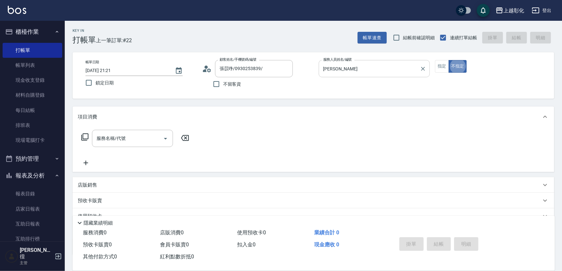
type button "false"
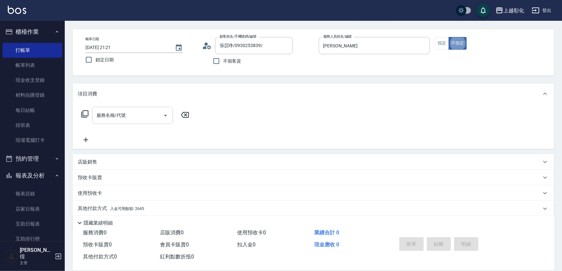
scroll to position [45, 0]
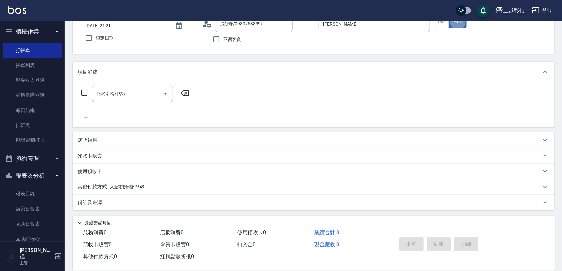
click at [121, 193] on div "其他付款方式 入金可用餘額: 2645" at bounding box center [314, 187] width 482 height 16
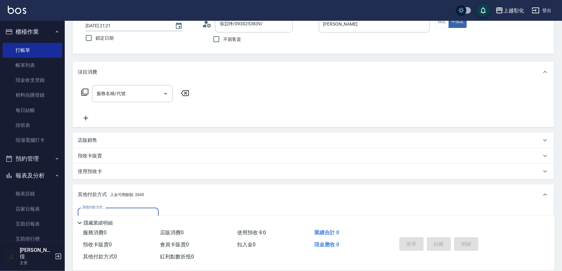
scroll to position [0, 0]
click at [116, 169] on div "使用預收卡" at bounding box center [310, 171] width 464 height 7
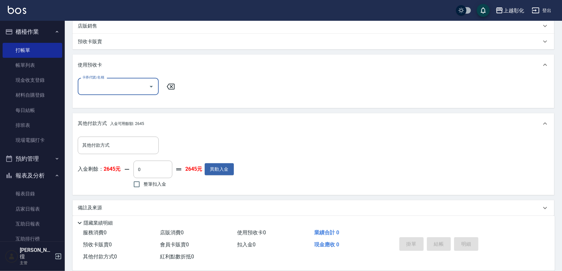
click at [105, 29] on div "店販銷售" at bounding box center [314, 26] width 482 height 16
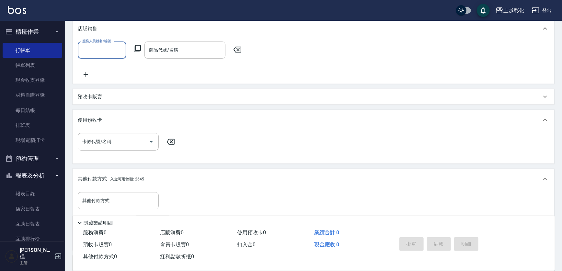
click at [97, 52] on input "服務人員姓名/編號" at bounding box center [102, 49] width 43 height 11
click at [163, 103] on div "預收卡販賣" at bounding box center [314, 97] width 482 height 16
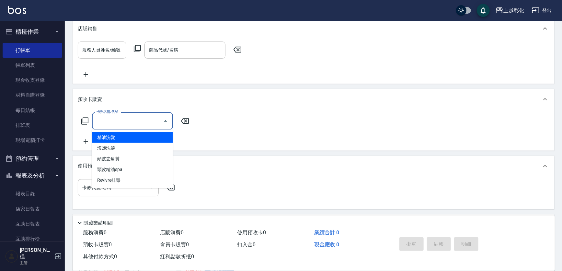
click at [111, 118] on input "卡券名稱/代號" at bounding box center [127, 120] width 65 height 11
click at [123, 141] on span "精油洗髮" at bounding box center [132, 137] width 81 height 11
type input "精油洗髮"
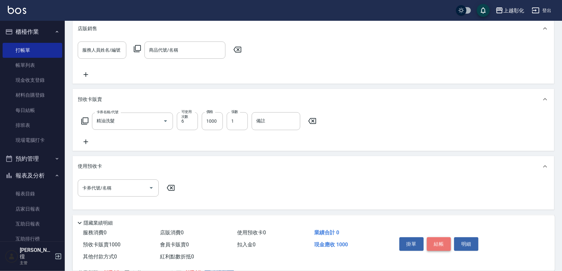
click at [439, 242] on button "結帳" at bounding box center [439, 244] width 24 height 14
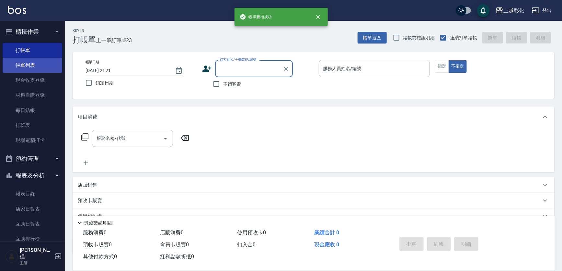
click at [42, 68] on link "帳單列表" at bounding box center [33, 65] width 60 height 15
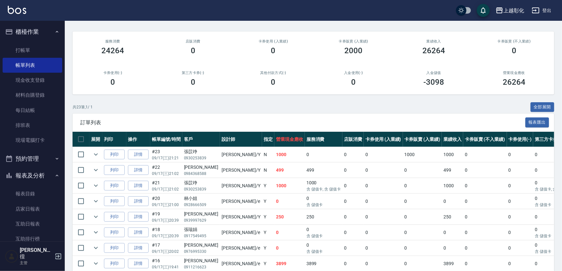
scroll to position [59, 0]
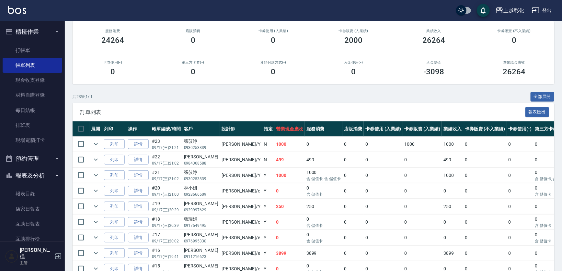
click at [137, 167] on td "詳情" at bounding box center [138, 174] width 24 height 15
click at [137, 172] on link "詳情" at bounding box center [138, 175] width 21 height 10
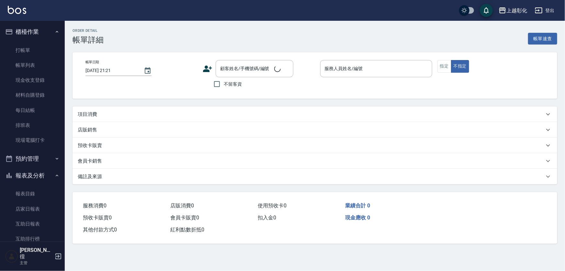
type input "[DATE] 21:02"
type input "[PERSON_NAME]"
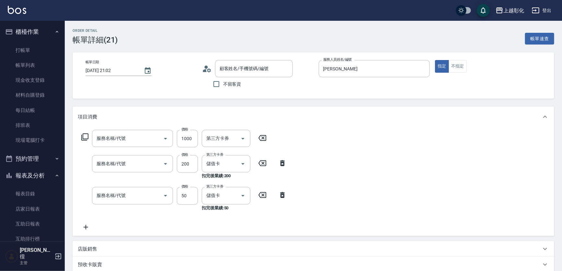
type input "張苡竫/0930253839/"
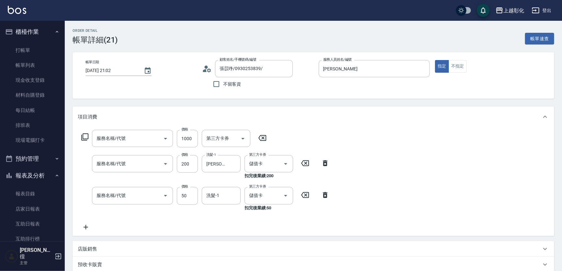
type input "頂級豪華OVC3(3000)"
type input "New洗專案(200)"
type input "精油(1050)"
click at [263, 137] on icon at bounding box center [263, 138] width 8 height 6
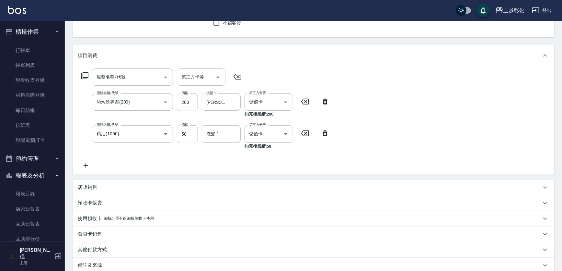
scroll to position [118, 0]
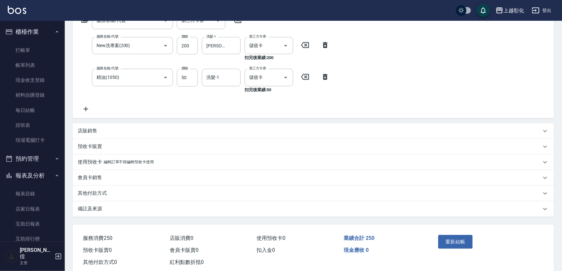
click at [447, 219] on div "Order detail 帳單詳細 (21) 帳單速查 帳單日期 [DATE] 21:02 顧客姓名/手機號碼/編號 張苡竫/0930253839/ 顧客姓名…" at bounding box center [313, 93] width 497 height 380
click at [454, 242] on button "重新結帳" at bounding box center [455, 242] width 34 height 14
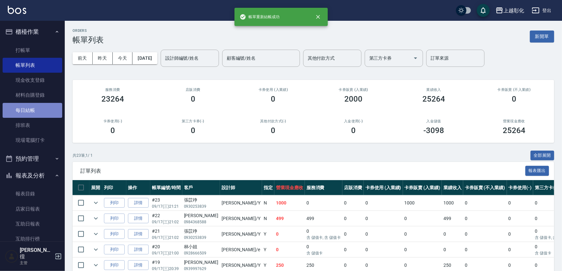
click at [42, 113] on link "每日結帳" at bounding box center [33, 110] width 60 height 15
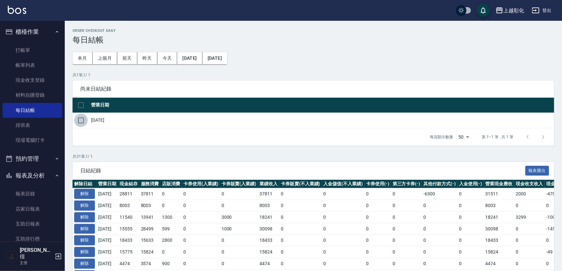
click at [78, 118] on input "checkbox" at bounding box center [81, 120] width 14 height 14
checkbox input "true"
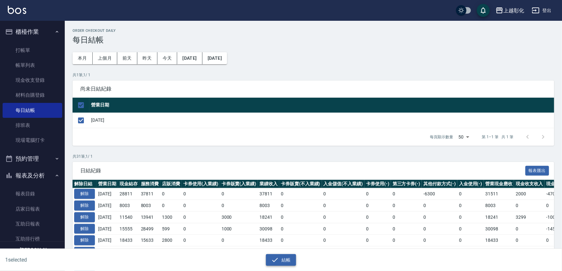
click at [274, 258] on icon "button" at bounding box center [275, 260] width 8 height 8
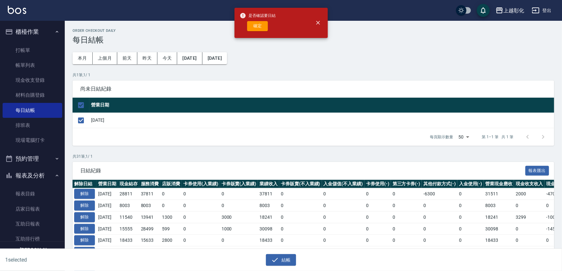
click at [245, 26] on div "確定" at bounding box center [258, 26] width 36 height 10
click at [253, 26] on button "確定" at bounding box center [257, 26] width 21 height 10
checkbox input "false"
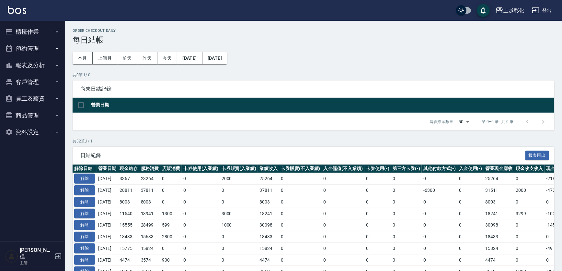
click at [31, 68] on button "報表及分析" at bounding box center [33, 65] width 60 height 17
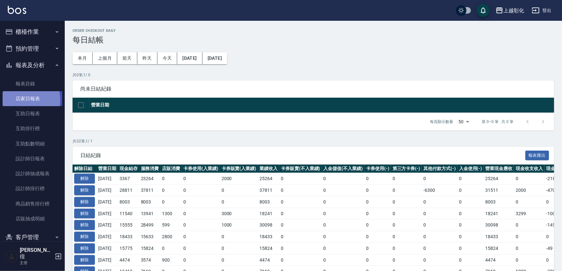
click at [19, 100] on link "店家日報表" at bounding box center [33, 98] width 60 height 15
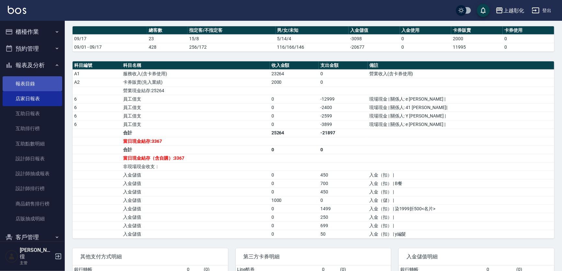
scroll to position [177, 0]
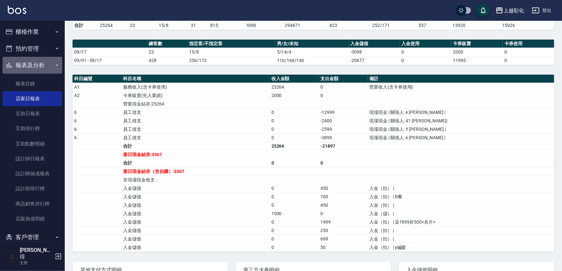
click at [56, 65] on icon "button" at bounding box center [57, 65] width 3 height 2
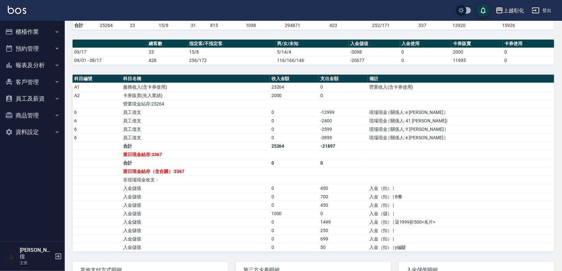
click at [54, 65] on icon "button" at bounding box center [56, 65] width 5 height 5
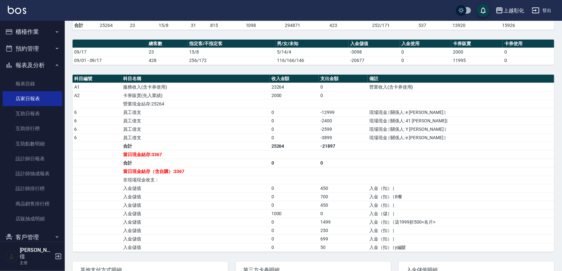
click at [56, 65] on icon "button" at bounding box center [57, 65] width 3 height 2
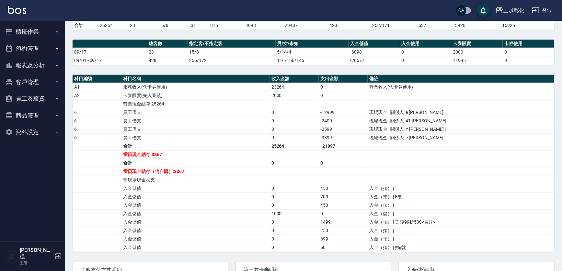
click at [53, 66] on button "報表及分析" at bounding box center [33, 65] width 60 height 17
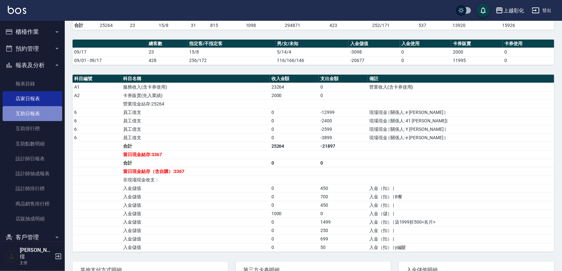
click at [45, 109] on link "互助日報表" at bounding box center [33, 113] width 60 height 15
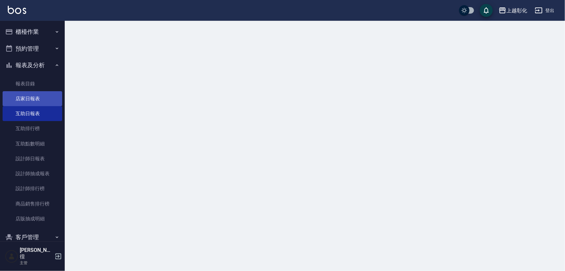
click at [45, 100] on link "店家日報表" at bounding box center [33, 98] width 60 height 15
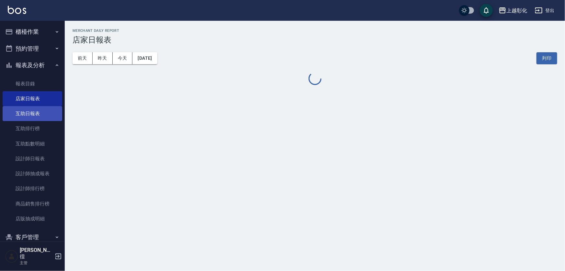
click at [29, 117] on link "互助日報表" at bounding box center [33, 113] width 60 height 15
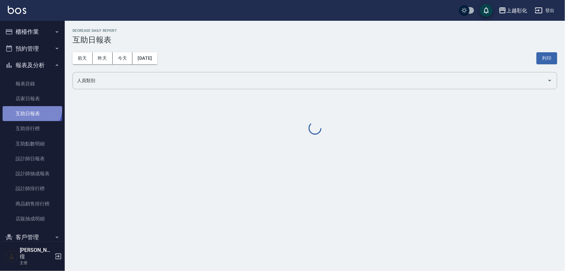
click at [31, 107] on link "互助日報表" at bounding box center [33, 113] width 60 height 15
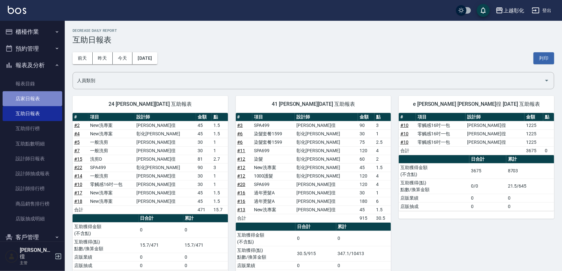
click at [33, 95] on link "店家日報表" at bounding box center [33, 98] width 60 height 15
